Goal: Book appointment/travel/reservation

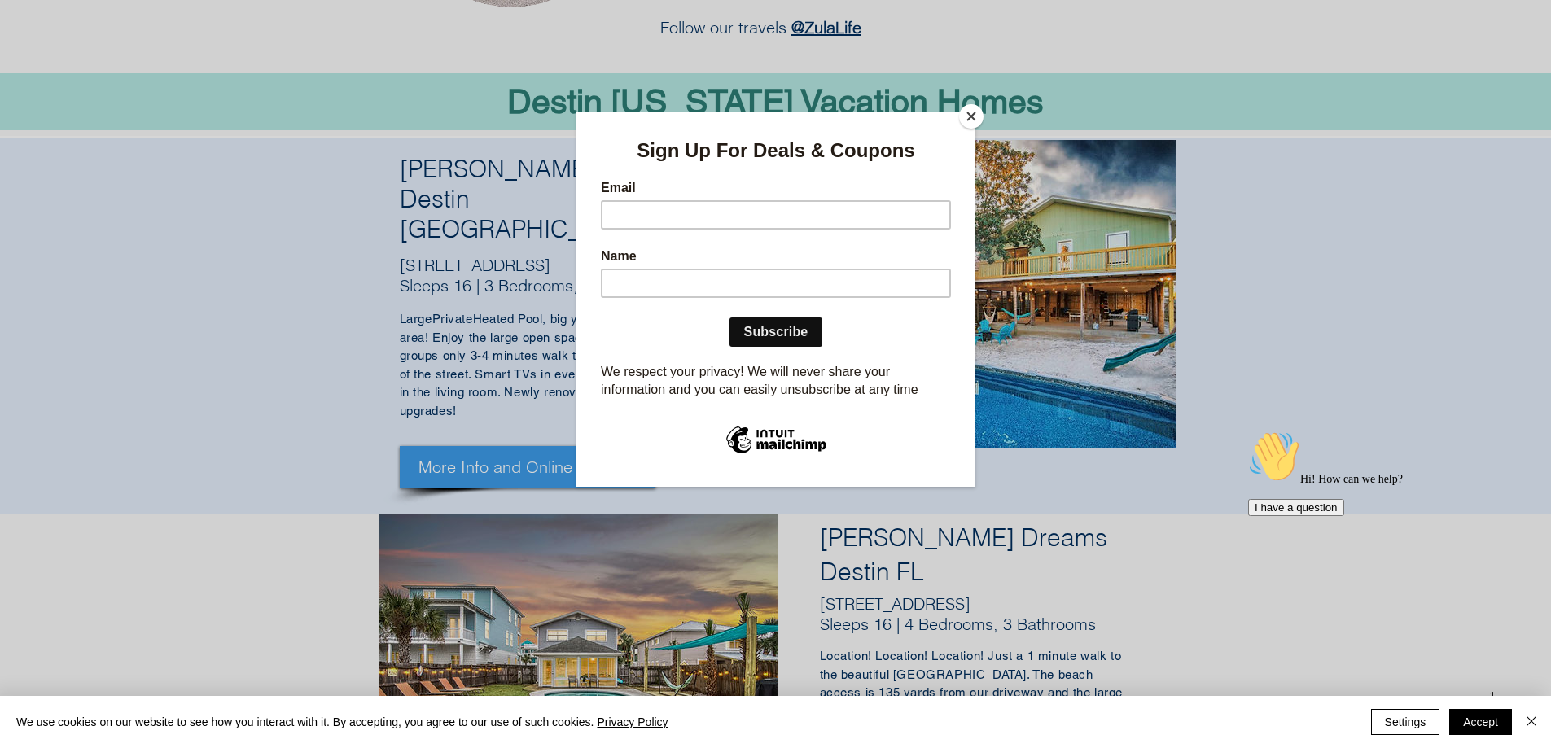
scroll to position [560, 0]
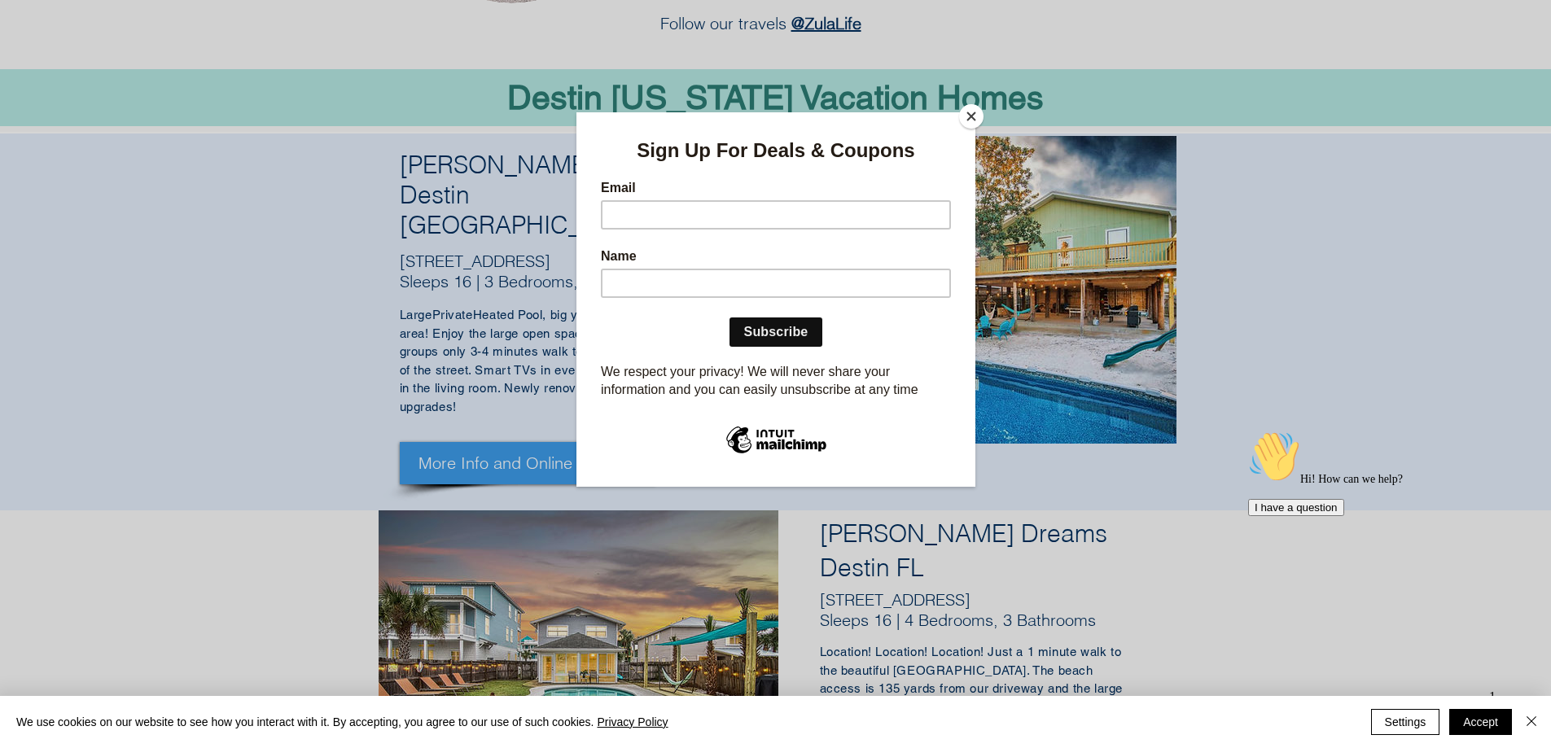
click at [977, 112] on button "Close" at bounding box center [971, 116] width 24 height 24
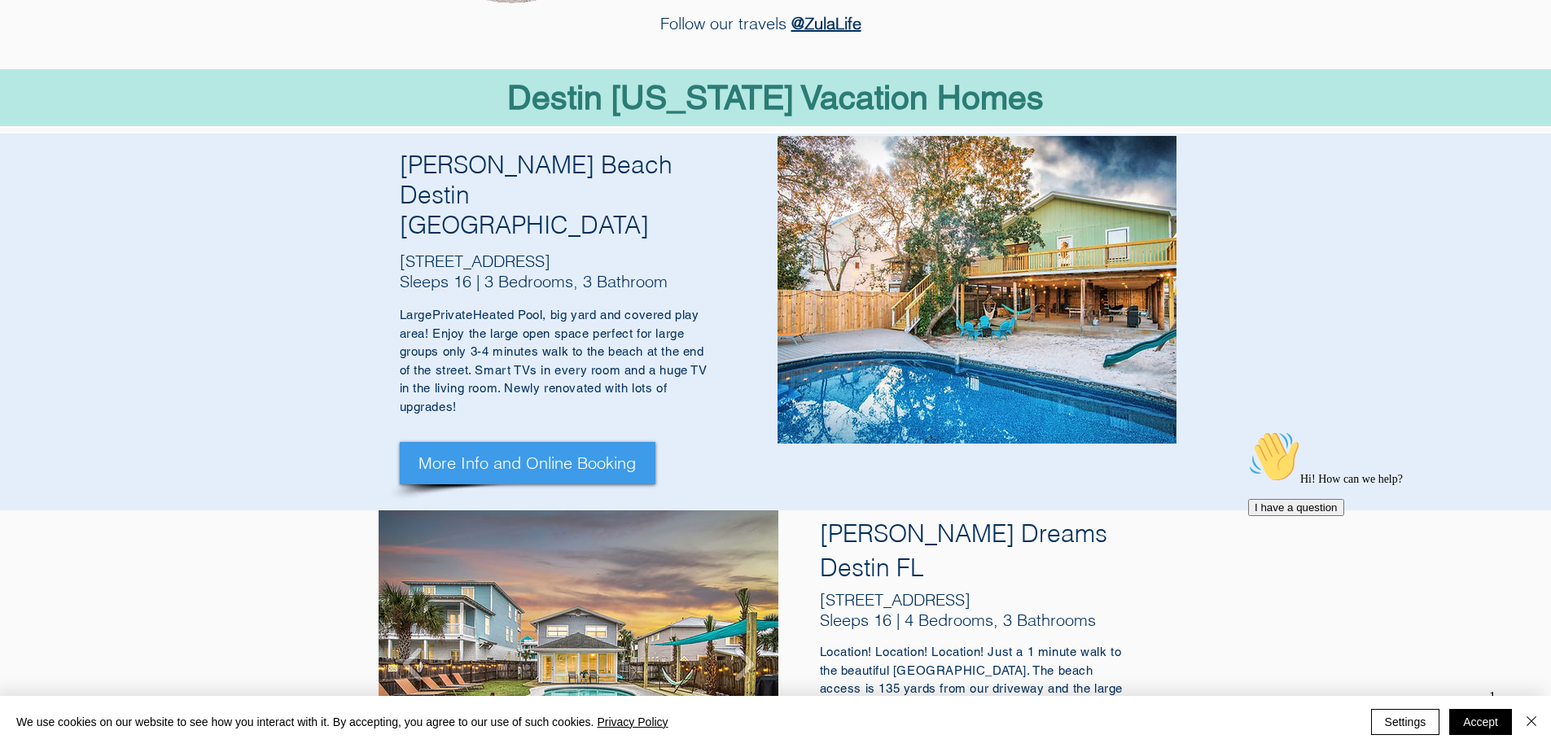
click at [686, 512] on img "70 Pompano St, Destin FL 32541" at bounding box center [579, 664] width 400 height 308
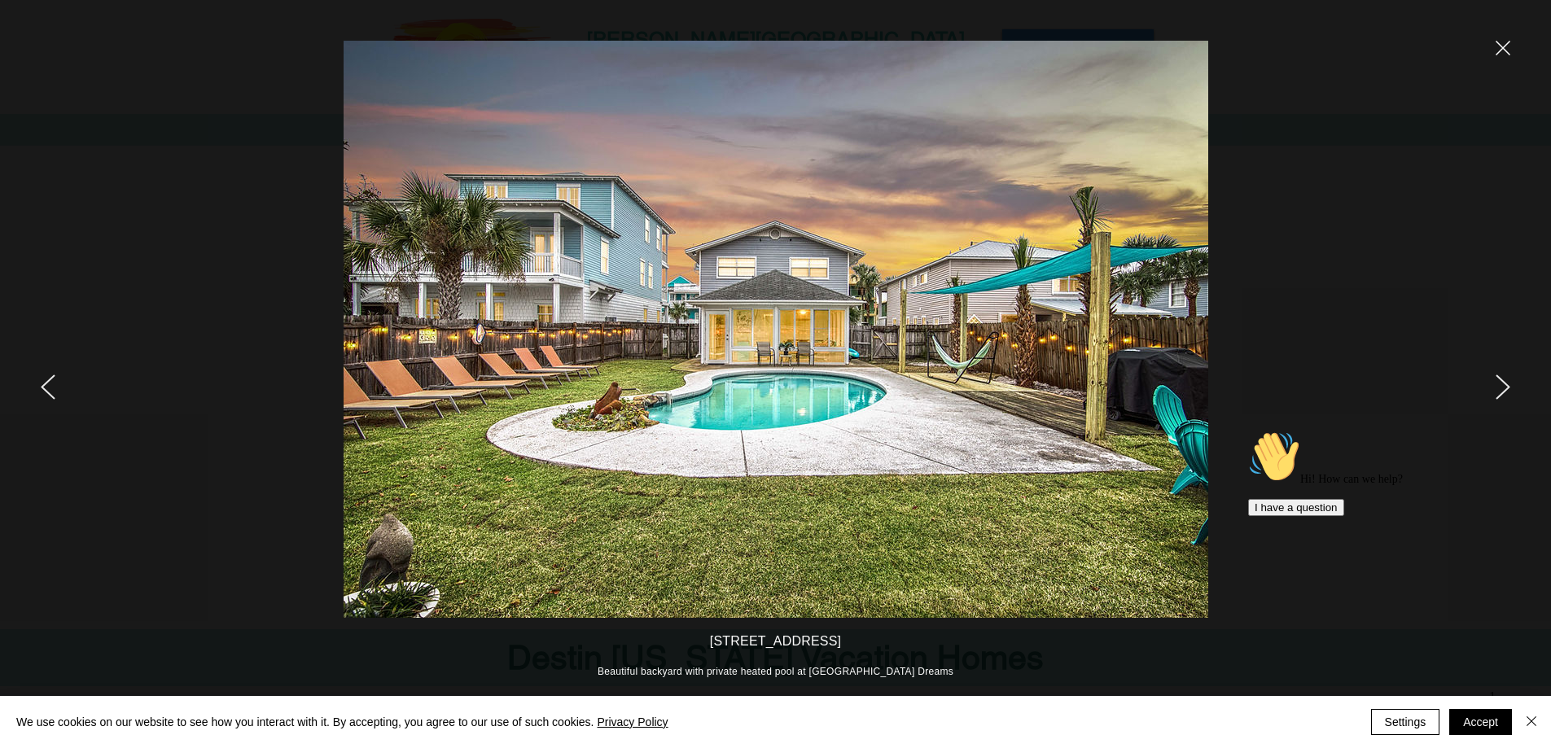
click at [1492, 379] on div at bounding box center [1295, 374] width 512 height 748
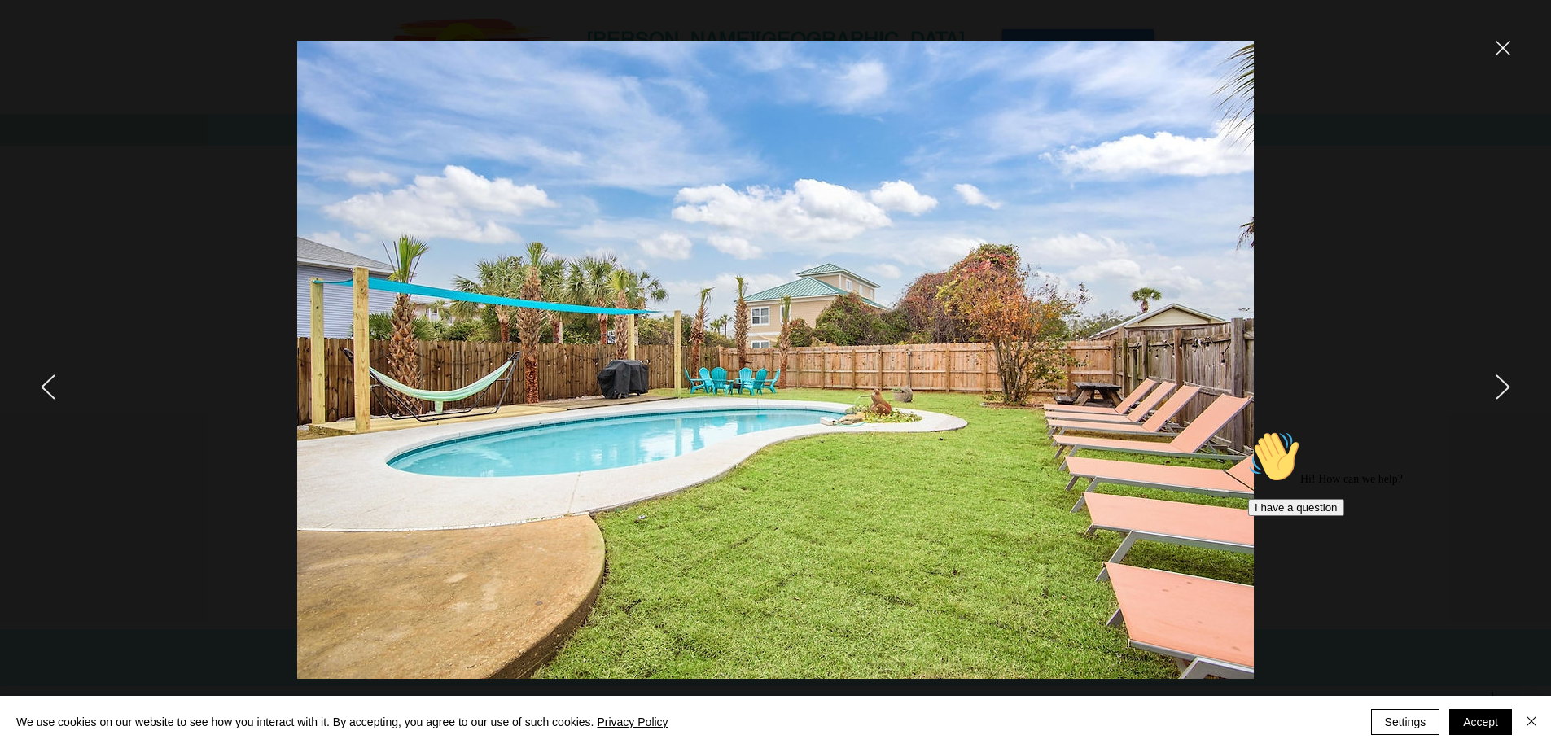
click at [1501, 388] on icon "next" at bounding box center [1503, 386] width 15 height 25
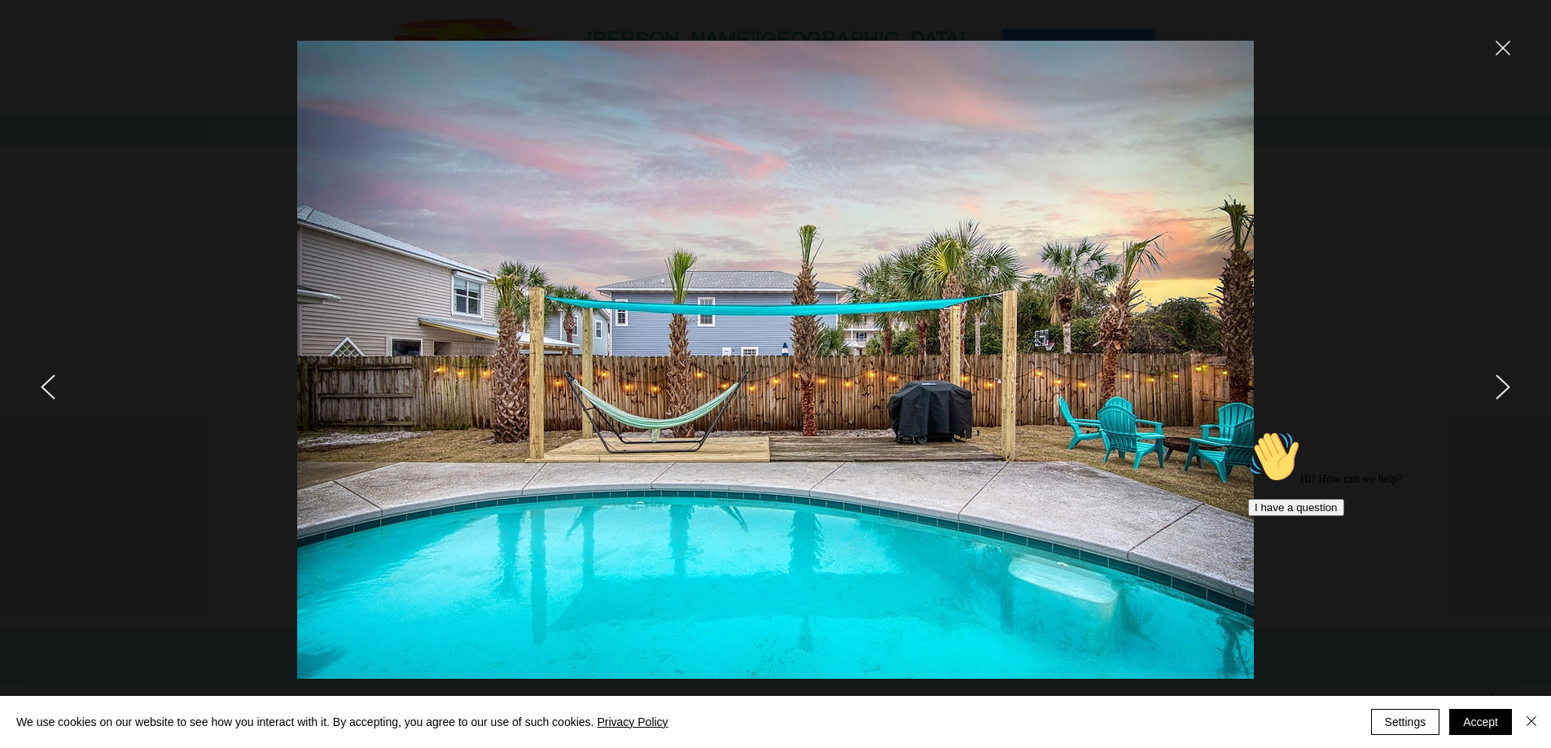
click at [1501, 388] on icon "next" at bounding box center [1503, 386] width 15 height 25
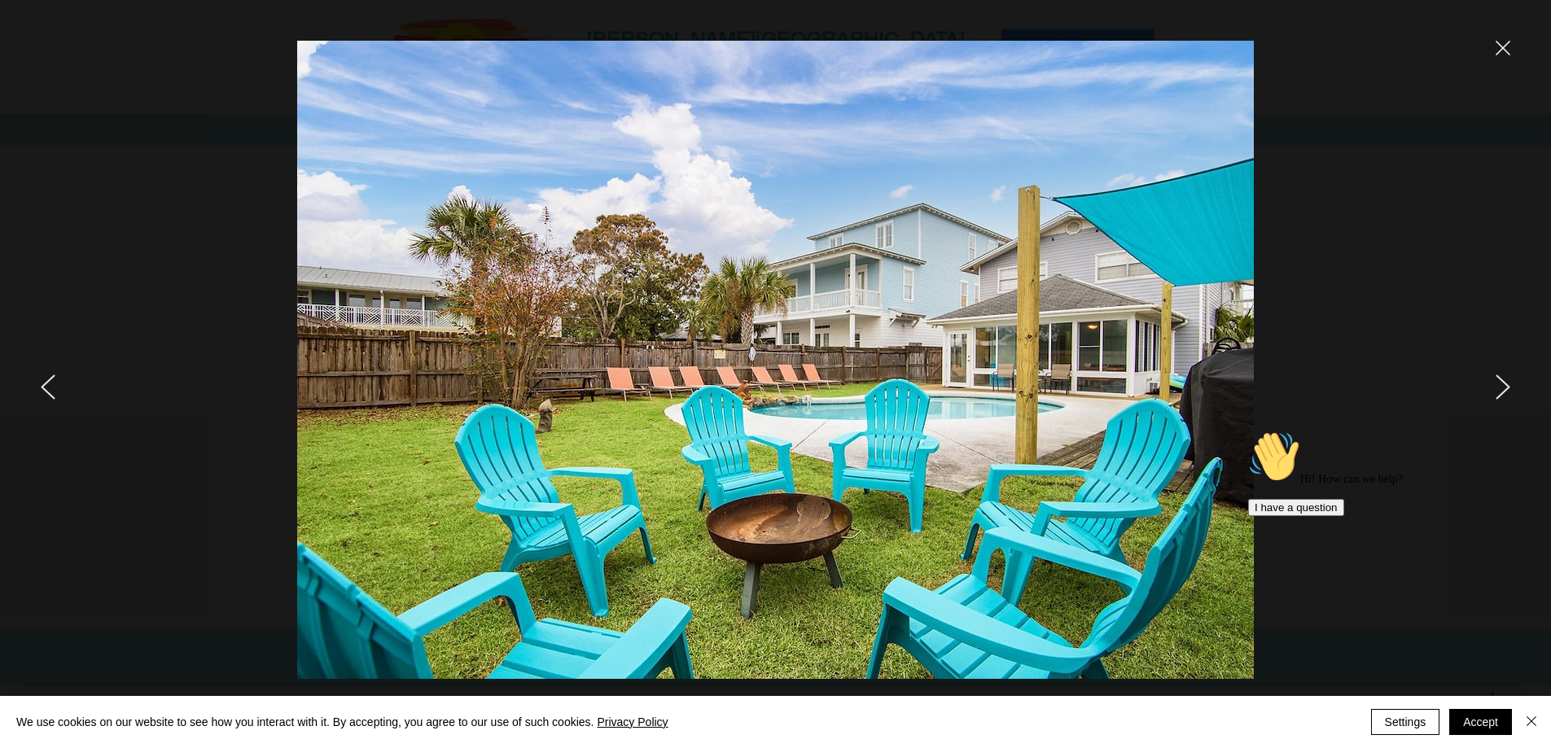
click at [1499, 41] on icon "close" at bounding box center [1503, 48] width 15 height 15
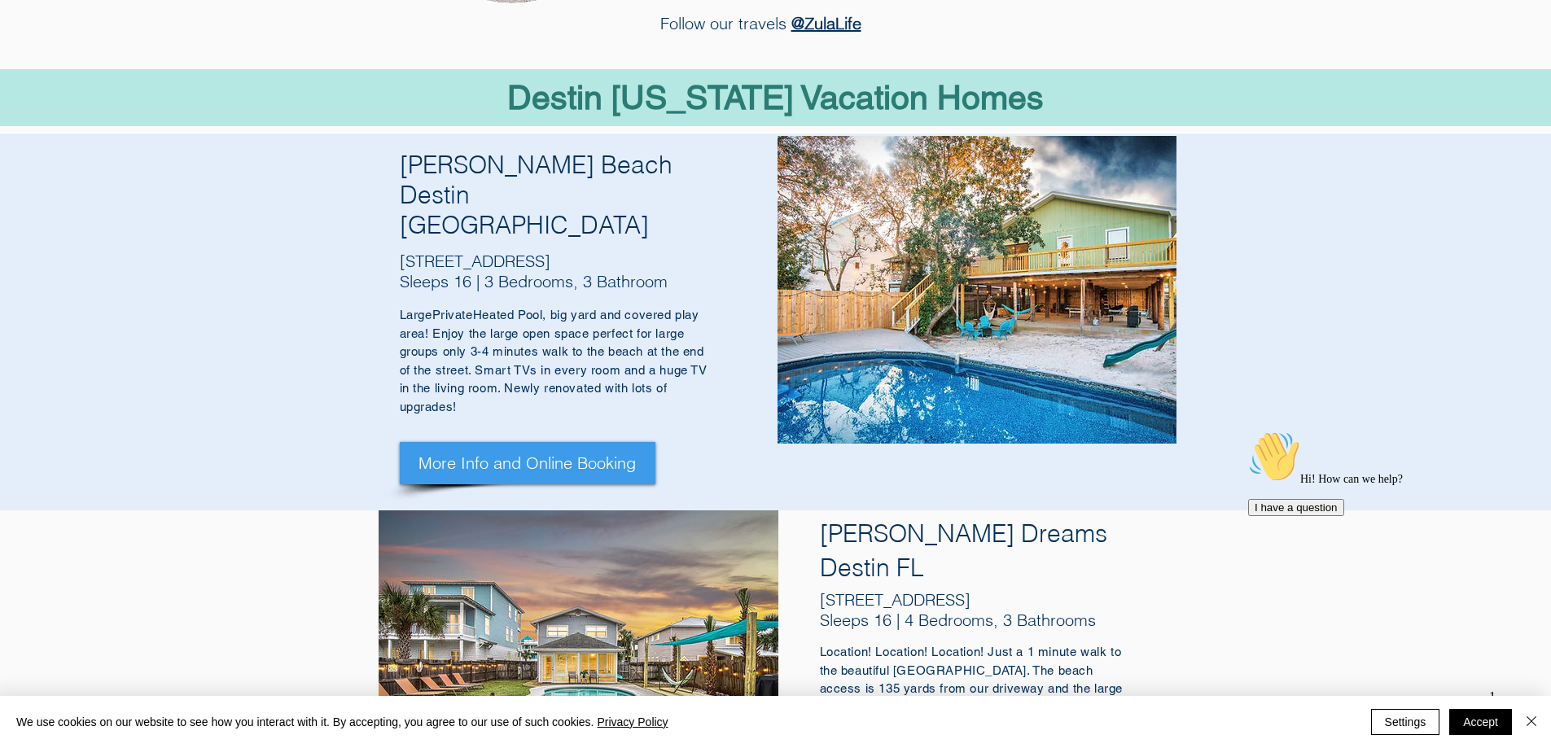
click at [1530, 720] on img "Close" at bounding box center [1532, 722] width 20 height 20
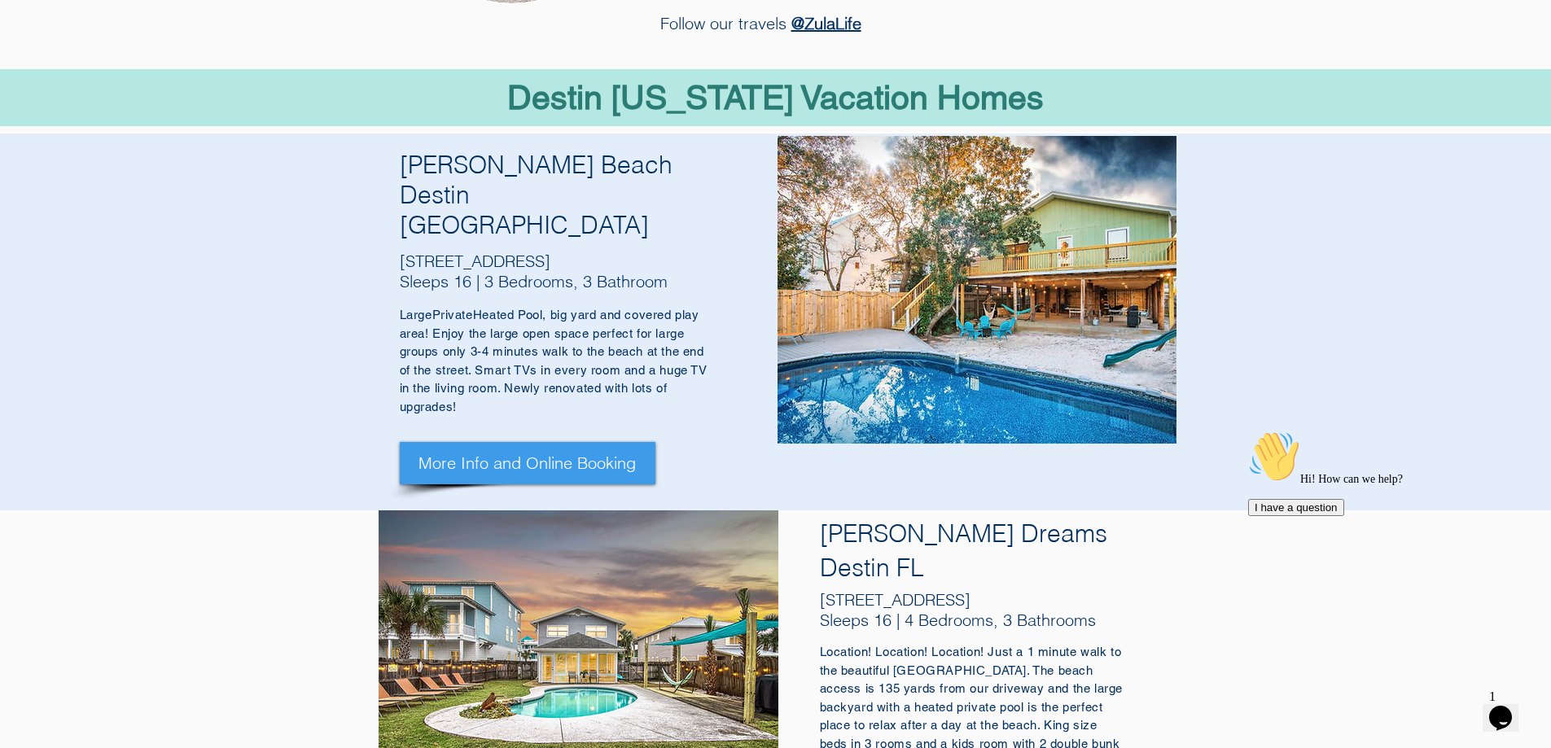
click at [1512, 706] on icon "Chat widget" at bounding box center [1500, 718] width 23 height 24
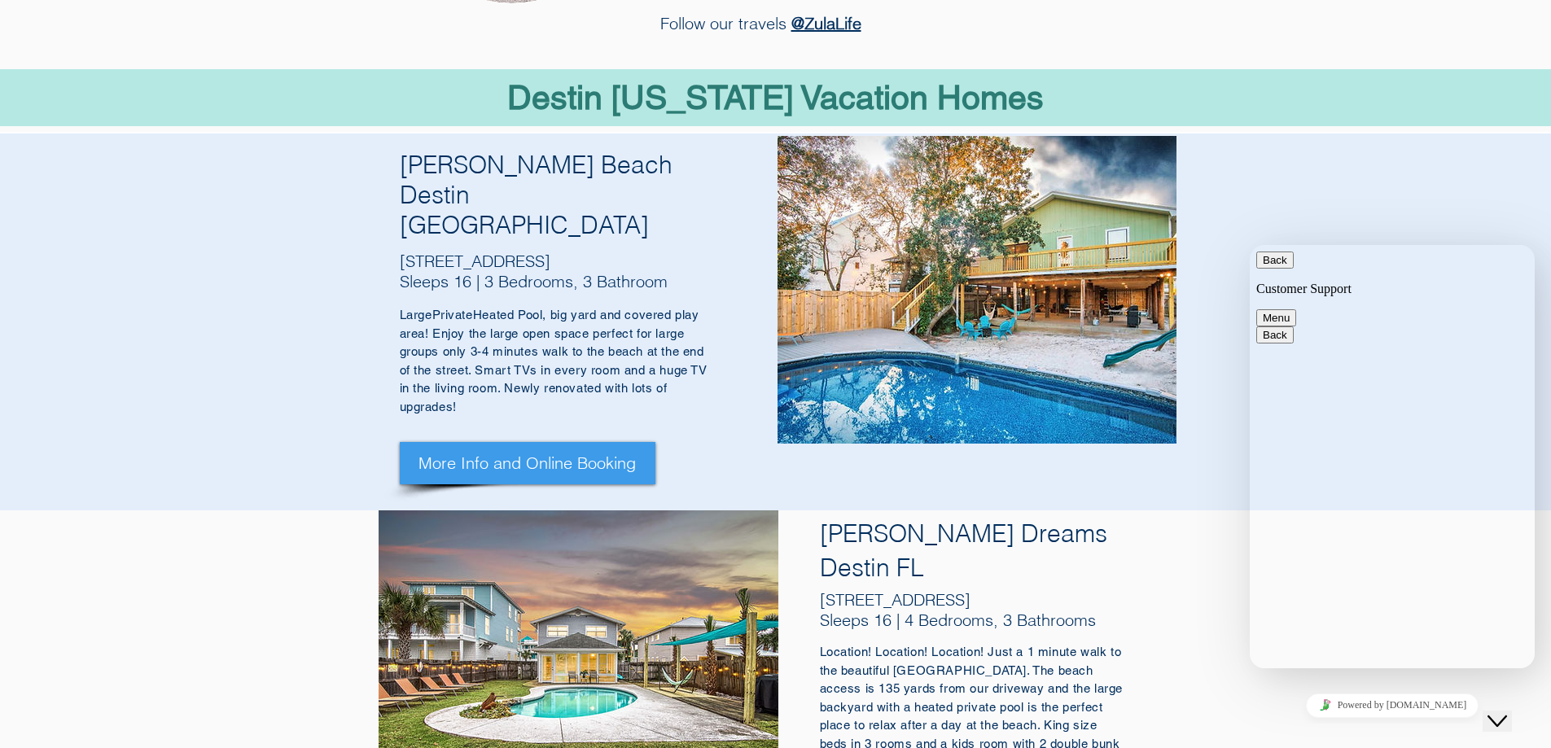
click at [1507, 712] on icon "Close Chat This icon closes the chat window." at bounding box center [1497, 722] width 20 height 20
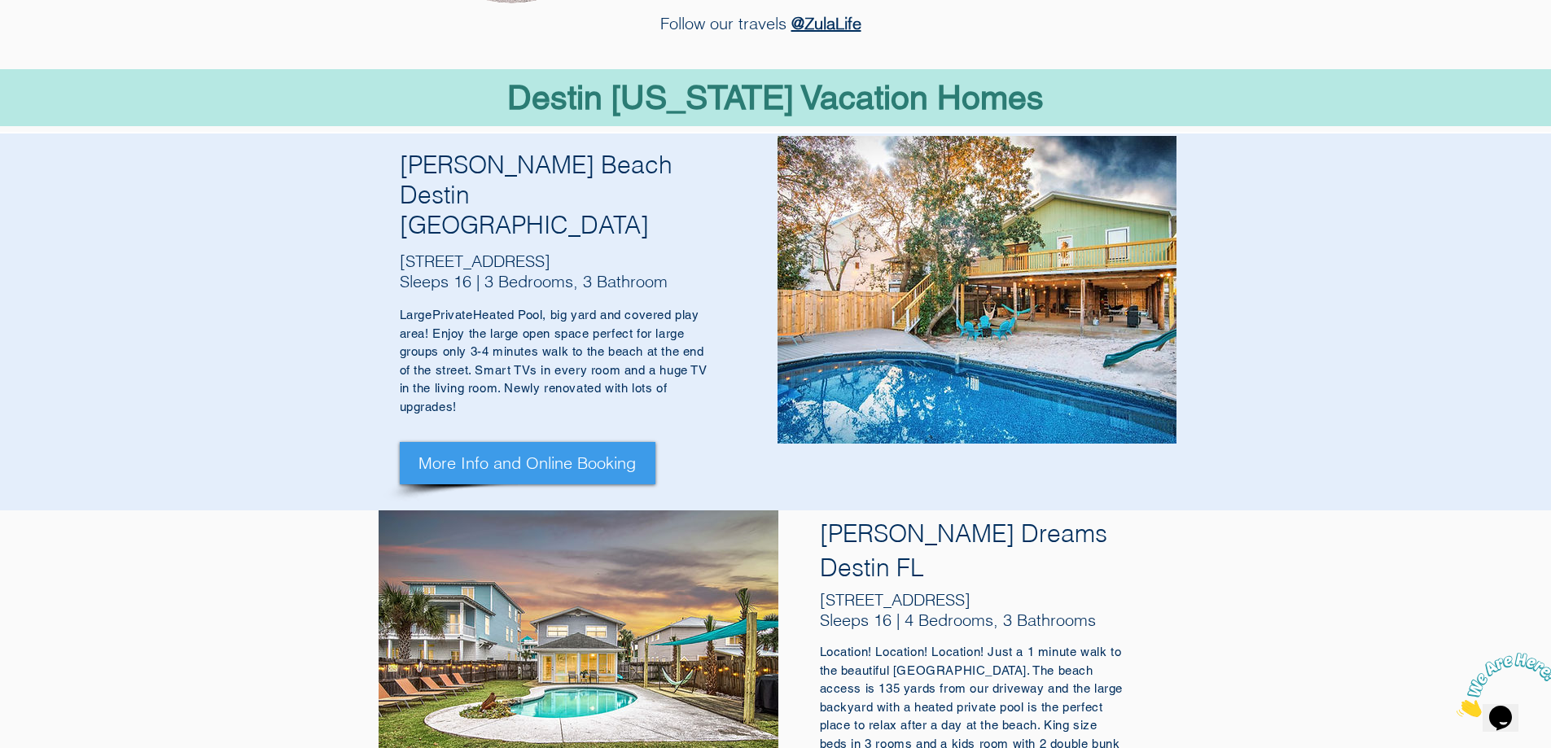
scroll to position [1215, 0]
